Goal: Find specific page/section: Find specific page/section

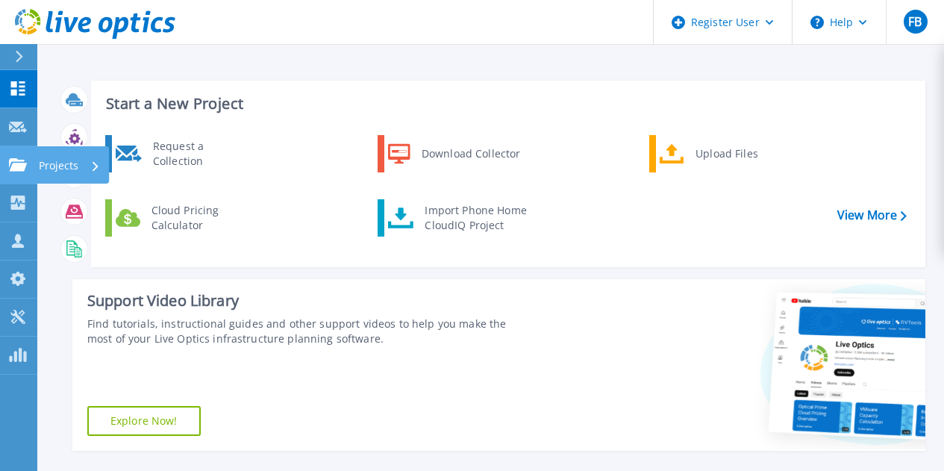
click at [13, 166] on icon at bounding box center [18, 164] width 18 height 13
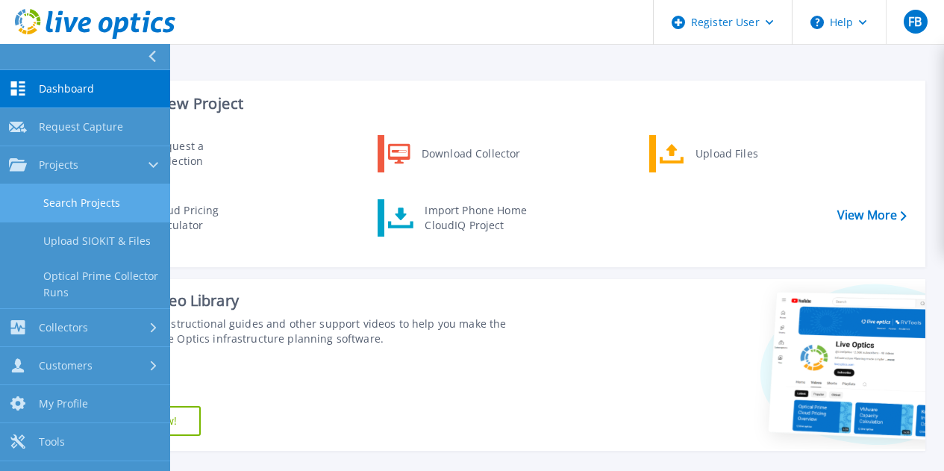
click at [65, 201] on link "Search Projects" at bounding box center [85, 203] width 170 height 38
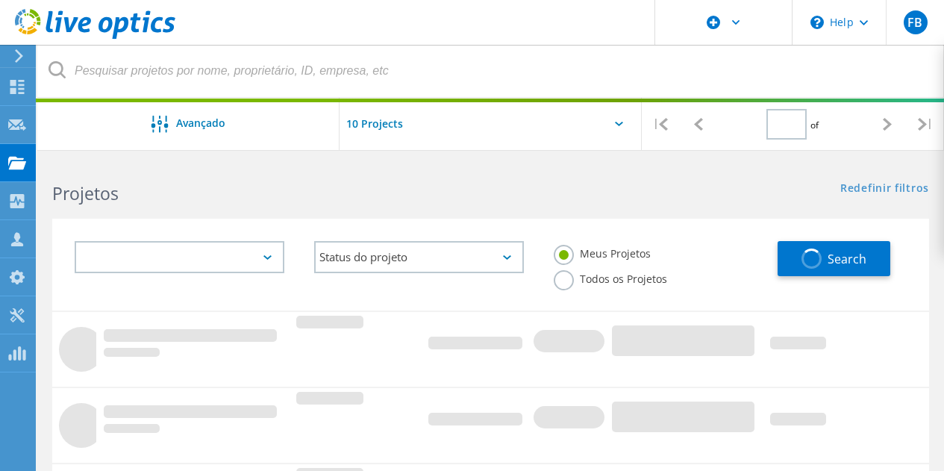
type input "1"
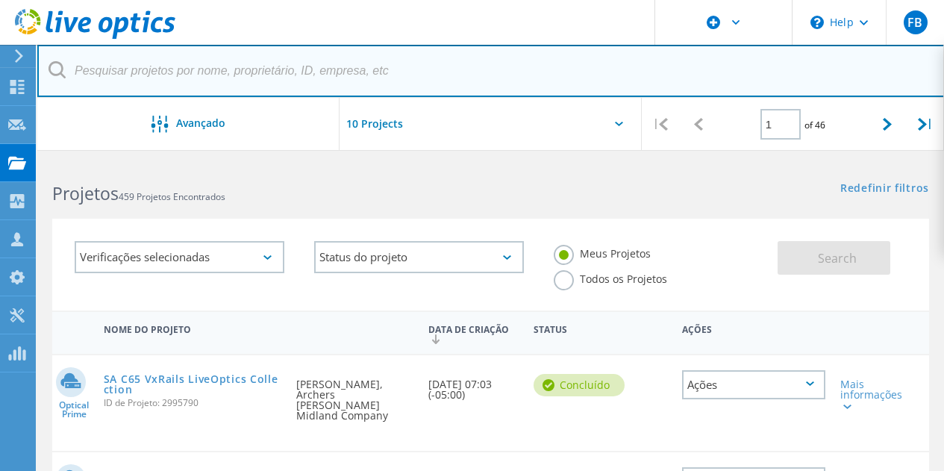
click at [222, 64] on input "text" at bounding box center [490, 71] width 907 height 52
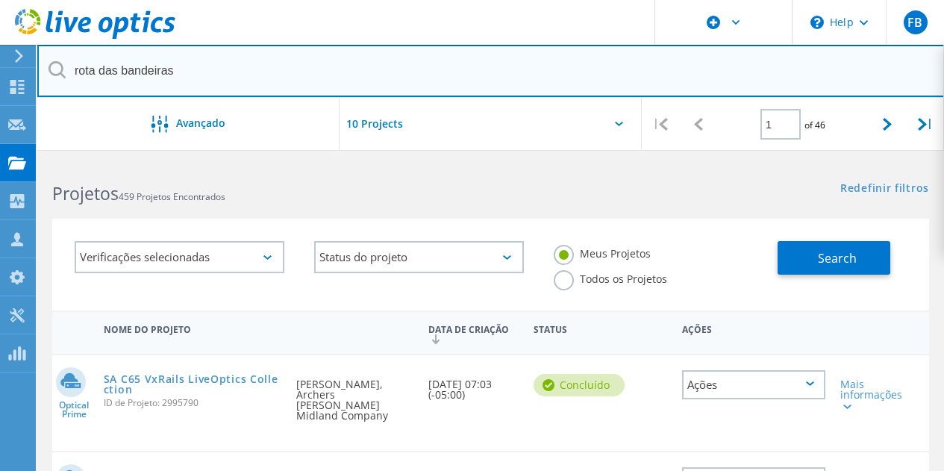
type input "rota das bandeiras"
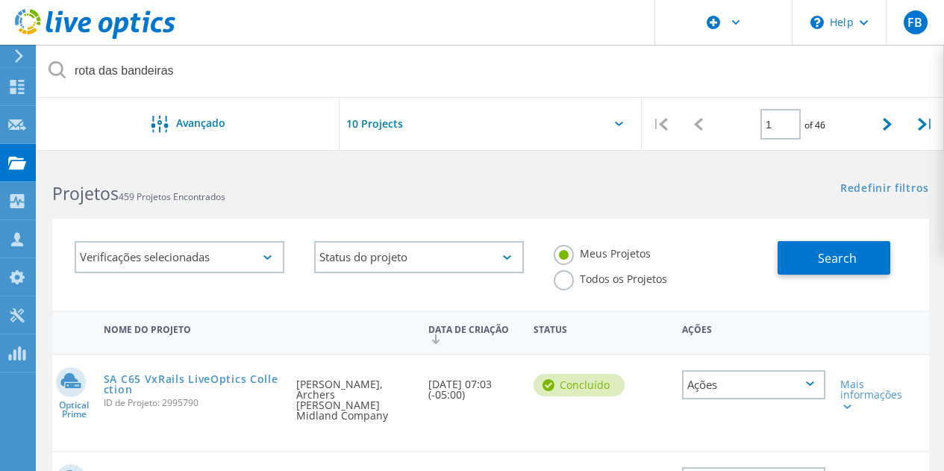
click at [600, 272] on label "Todos os Projetos" at bounding box center [609, 277] width 113 height 14
click at [0, 0] on input "Todos os Projetos" at bounding box center [0, 0] width 0 height 0
click at [795, 248] on button "Search" at bounding box center [833, 258] width 113 height 34
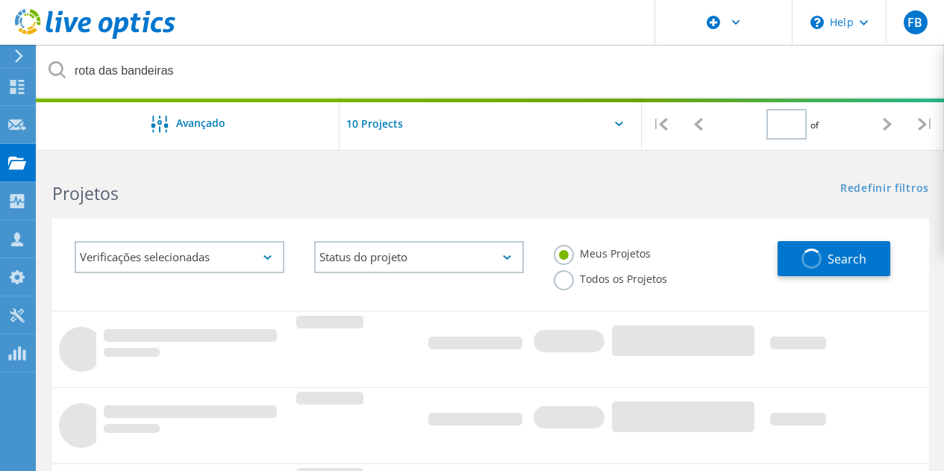
type input "1"
